Goal: Book appointment/travel/reservation

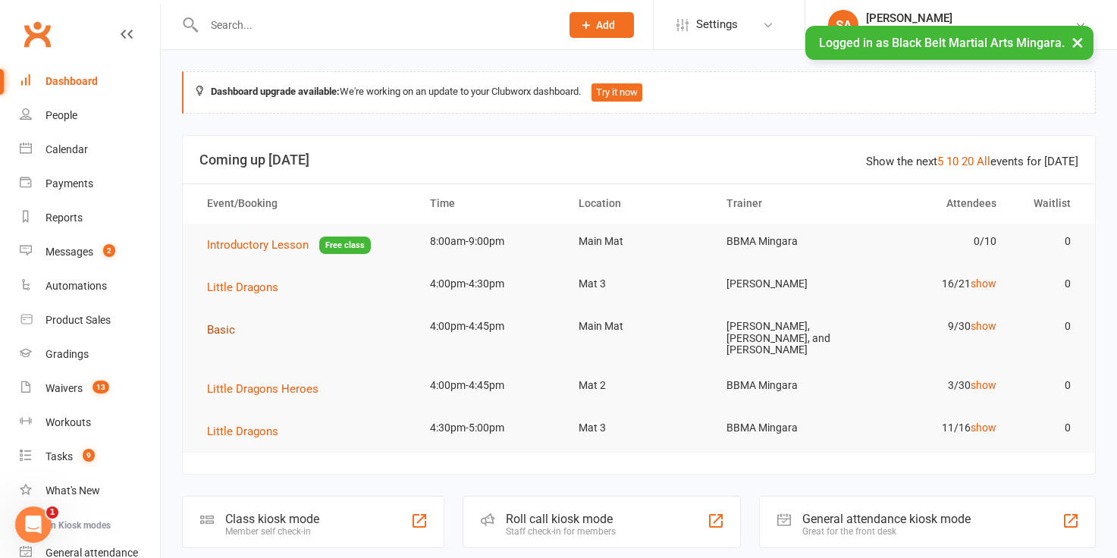
click at [221, 328] on span "Basic" at bounding box center [221, 330] width 28 height 14
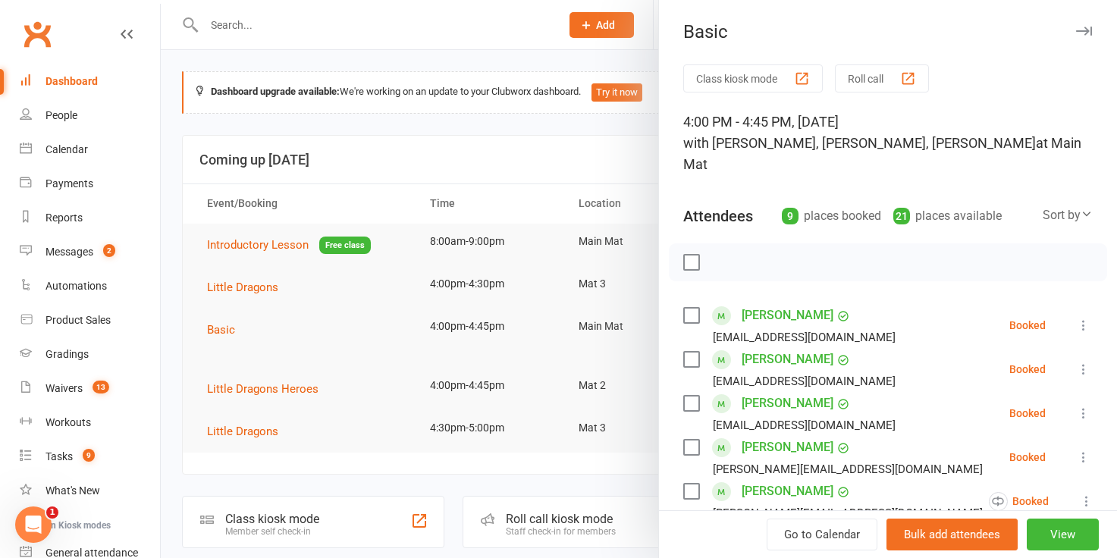
click at [690, 352] on label at bounding box center [690, 359] width 15 height 15
click at [689, 440] on label at bounding box center [690, 447] width 15 height 15
click at [688, 484] on label at bounding box center [690, 491] width 15 height 15
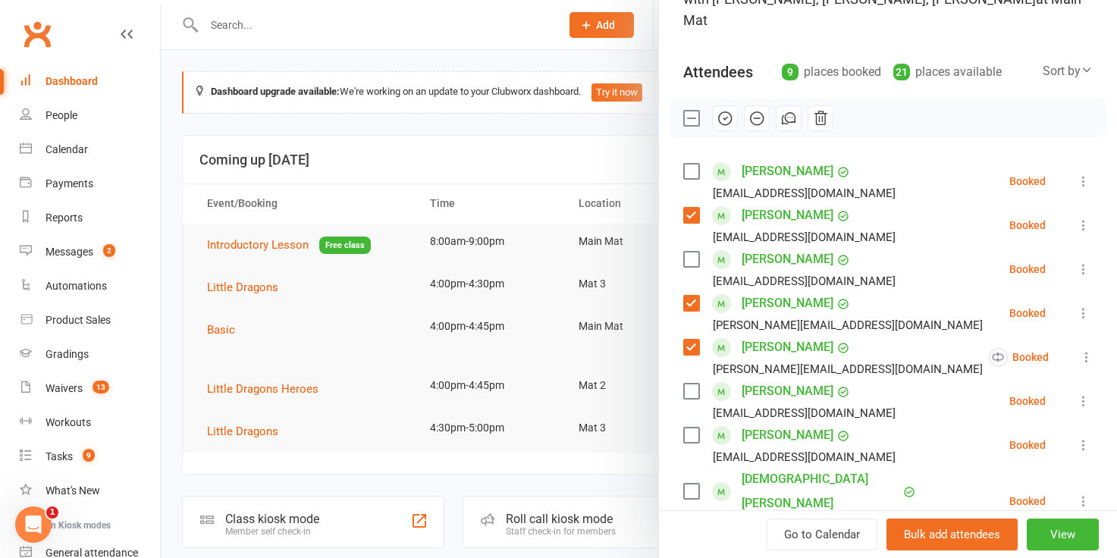
scroll to position [146, 0]
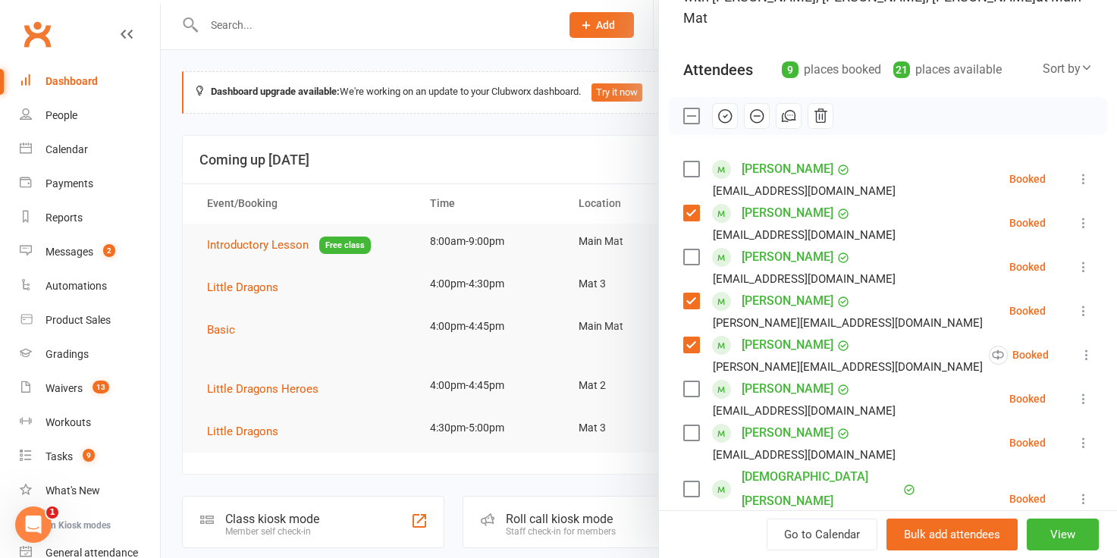
click at [692, 381] on label at bounding box center [690, 388] width 15 height 15
click at [690, 425] on label at bounding box center [690, 432] width 15 height 15
click at [687, 482] on label at bounding box center [690, 489] width 15 height 15
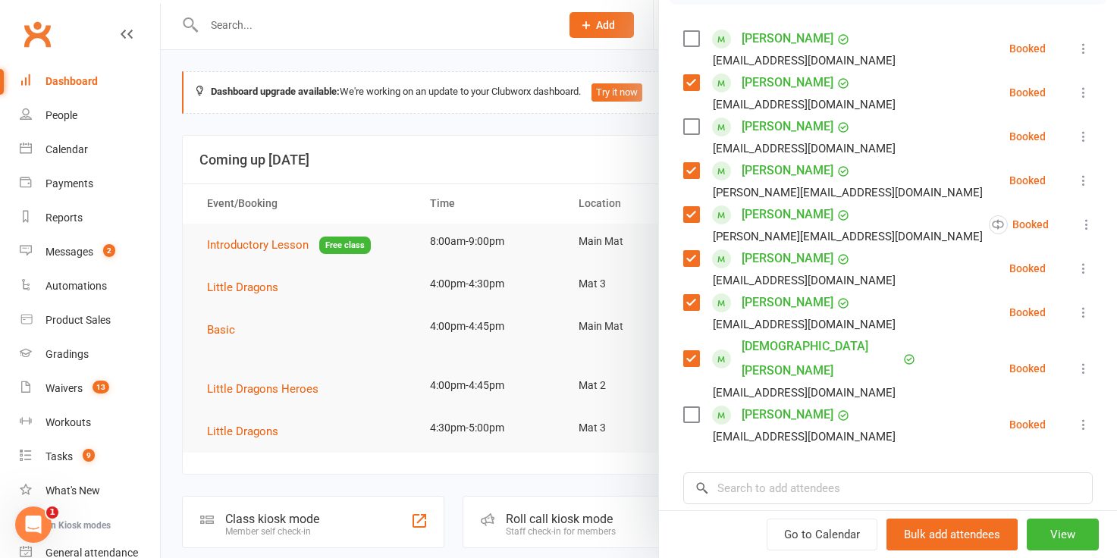
scroll to position [278, 0]
click at [740, 471] on input "search" at bounding box center [888, 487] width 410 height 32
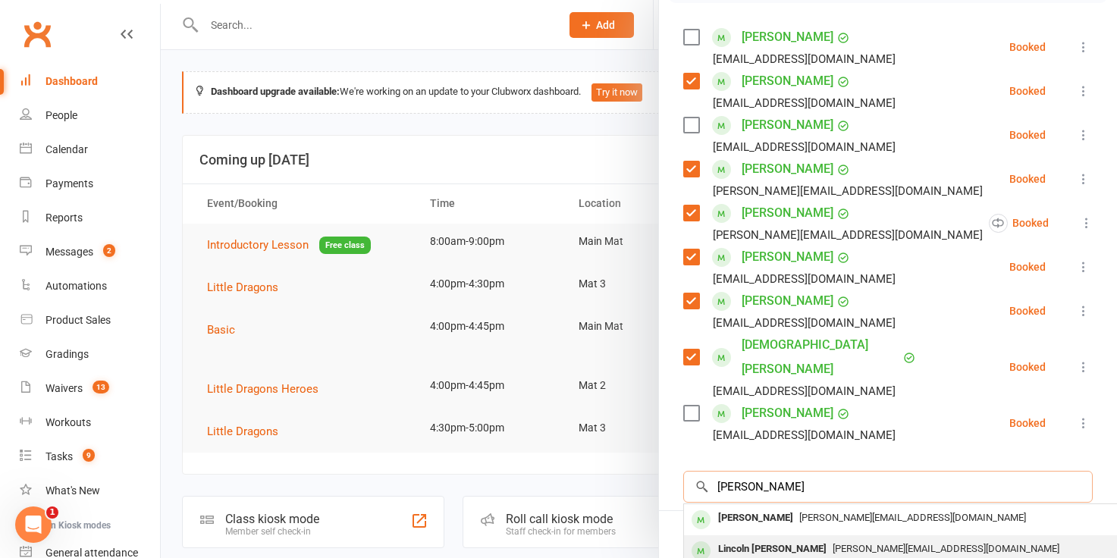
type input "[PERSON_NAME]"
click at [749, 538] on div "Lincoln [PERSON_NAME]" at bounding box center [772, 549] width 121 height 22
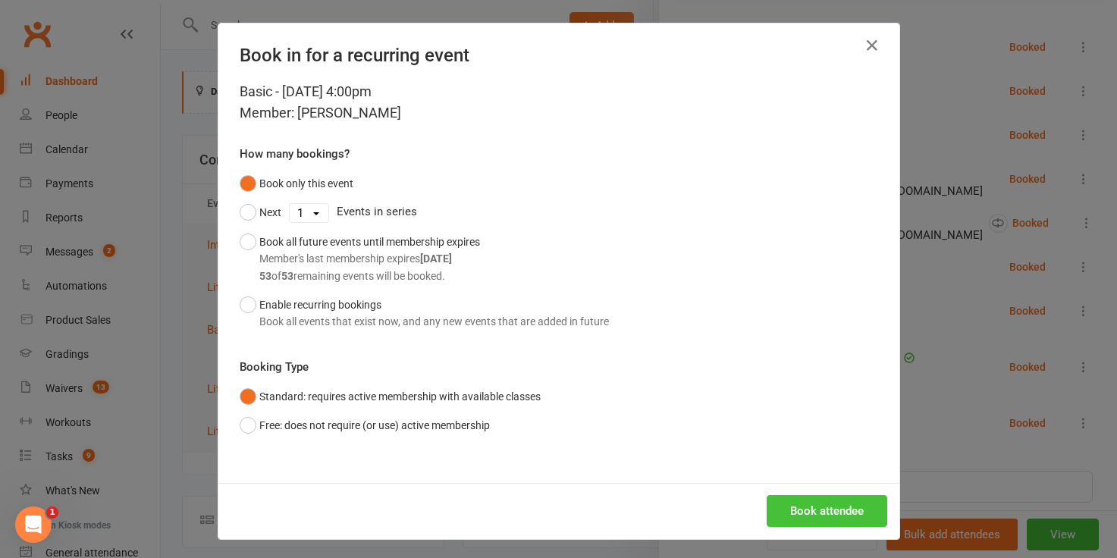
click at [802, 503] on button "Book attendee" at bounding box center [827, 511] width 121 height 32
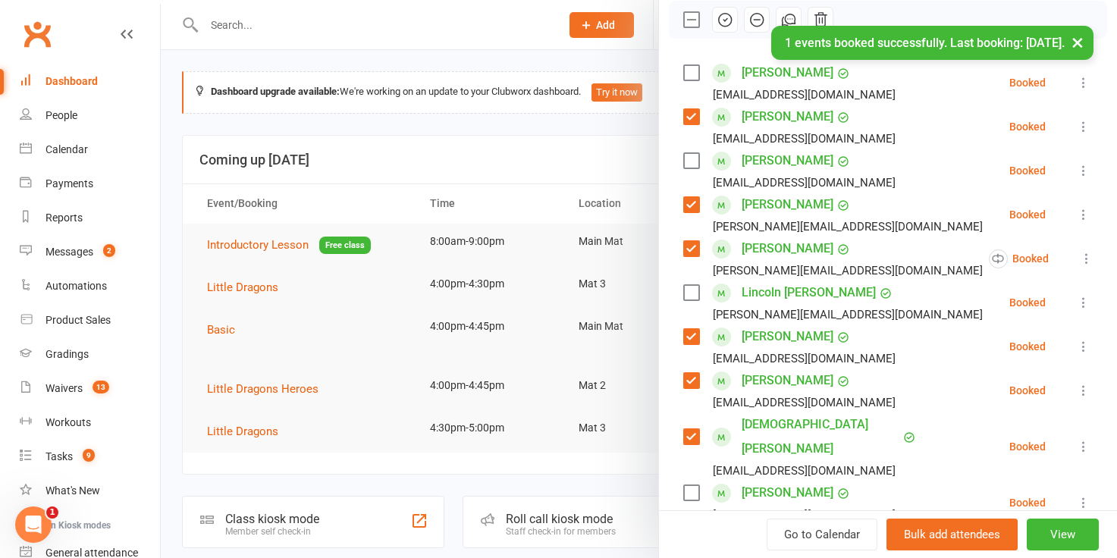
scroll to position [228, 0]
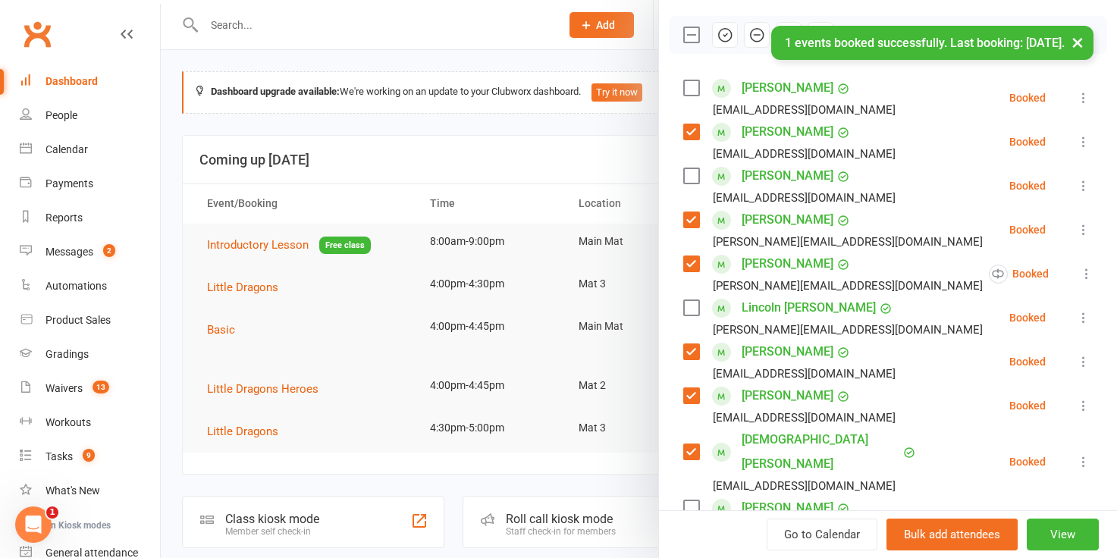
click at [686, 300] on label at bounding box center [690, 307] width 15 height 15
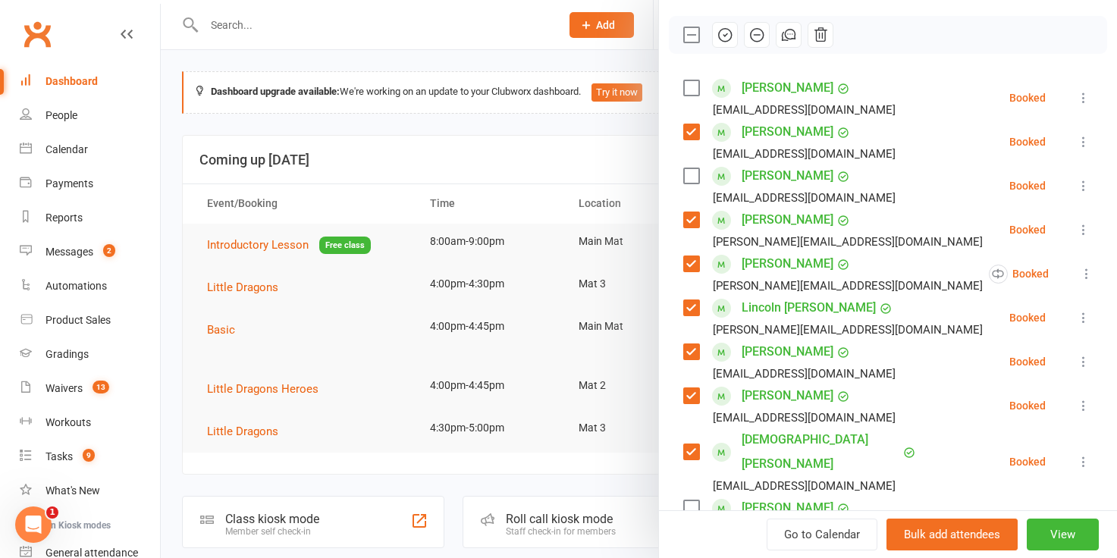
click at [724, 27] on icon "button" at bounding box center [725, 35] width 17 height 17
click at [531, 162] on div at bounding box center [639, 279] width 956 height 558
